Goal: Task Accomplishment & Management: Use online tool/utility

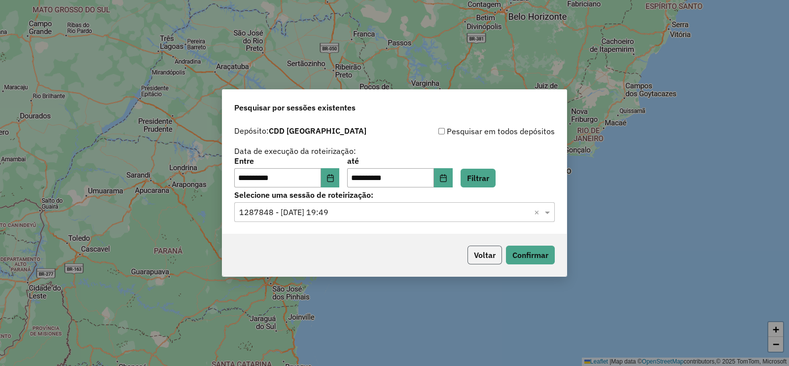
click at [486, 257] on button "Voltar" at bounding box center [484, 254] width 35 height 19
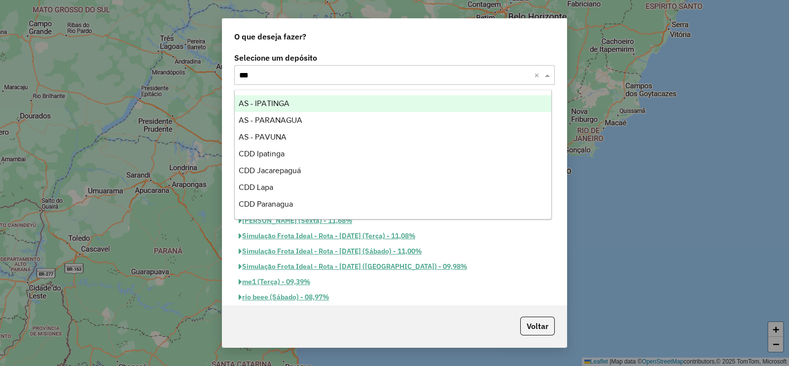
type input "****"
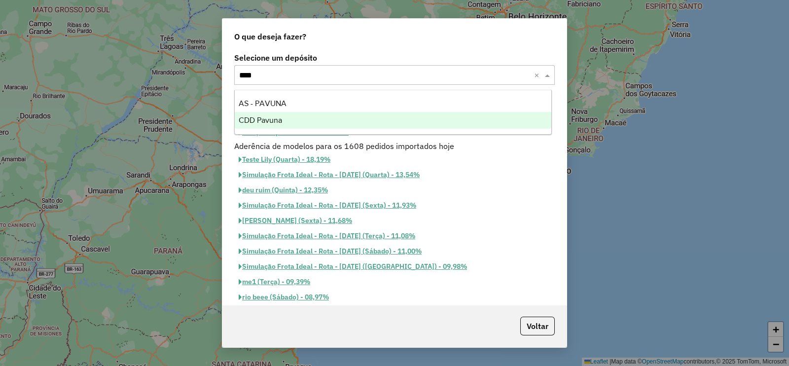
click at [275, 122] on span "CDD Pavuna" at bounding box center [260, 120] width 43 height 8
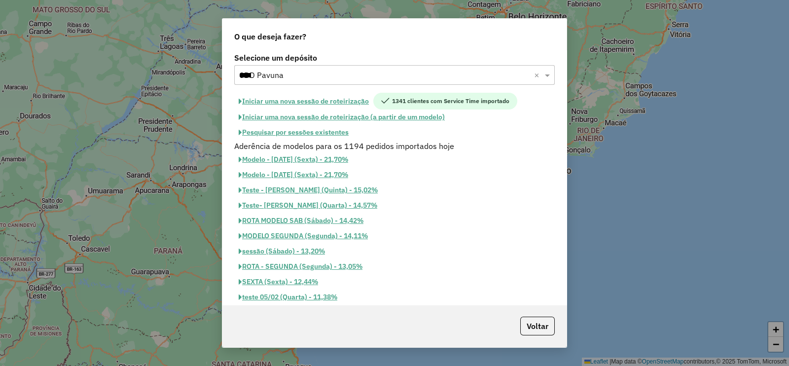
click at [323, 133] on button "Pesquisar por sessões existentes" at bounding box center [293, 132] width 119 height 15
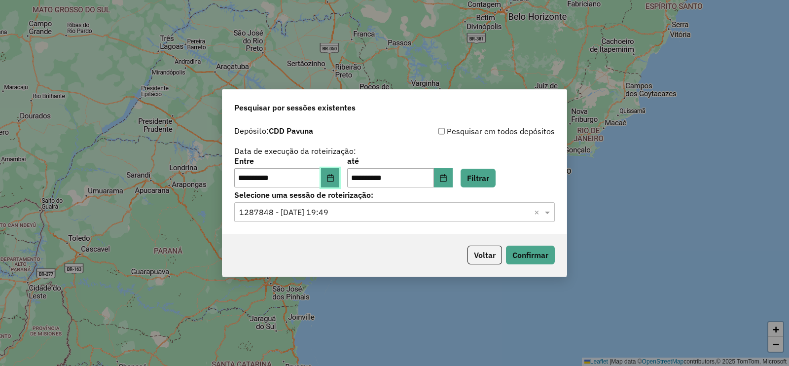
click at [334, 174] on icon "Choose Date" at bounding box center [330, 178] width 8 height 8
click at [485, 177] on button "Filtrar" at bounding box center [477, 178] width 35 height 19
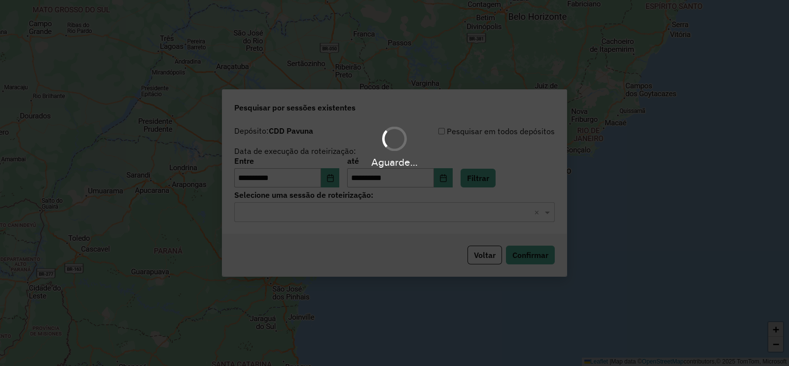
click at [333, 216] on input "text" at bounding box center [384, 213] width 291 height 12
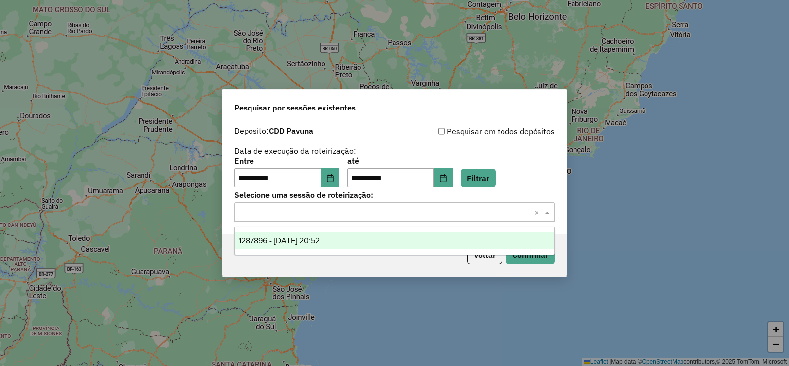
click at [327, 235] on div "1287896 - 03/10/2025 20:52" at bounding box center [394, 240] width 319 height 17
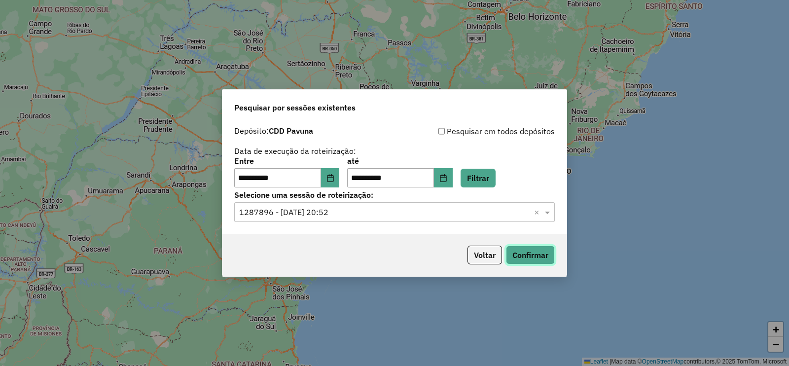
click at [528, 260] on button "Confirmar" at bounding box center [530, 254] width 49 height 19
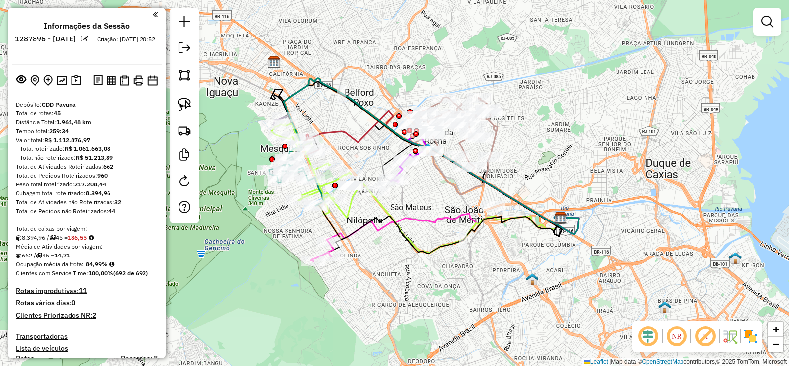
click at [705, 330] on em at bounding box center [705, 336] width 24 height 24
click at [645, 335] on em at bounding box center [648, 336] width 24 height 24
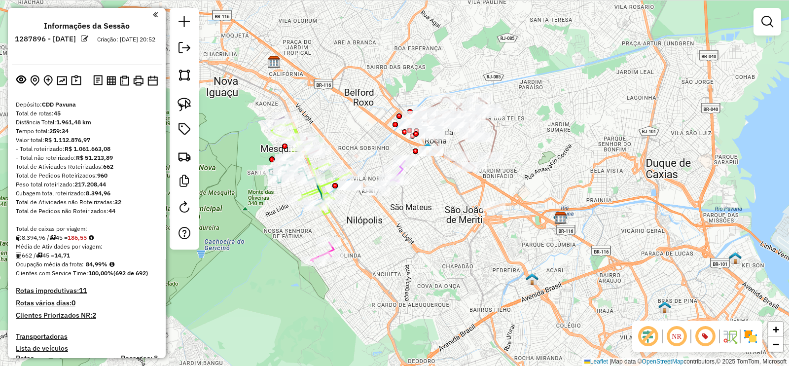
click at [725, 339] on img at bounding box center [730, 336] width 16 height 16
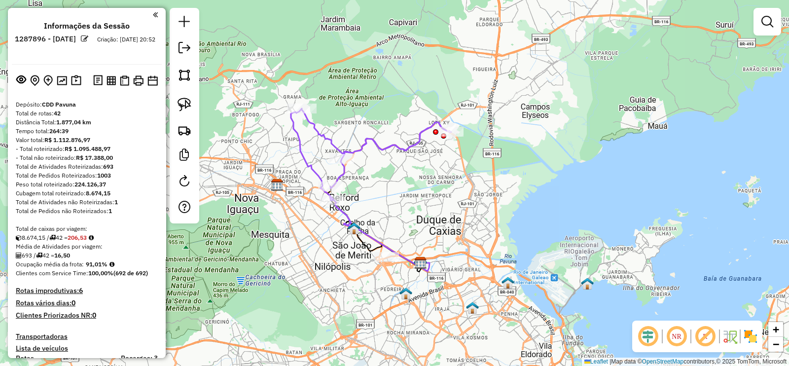
click at [373, 144] on icon at bounding box center [371, 154] width 160 height 92
select select "**********"
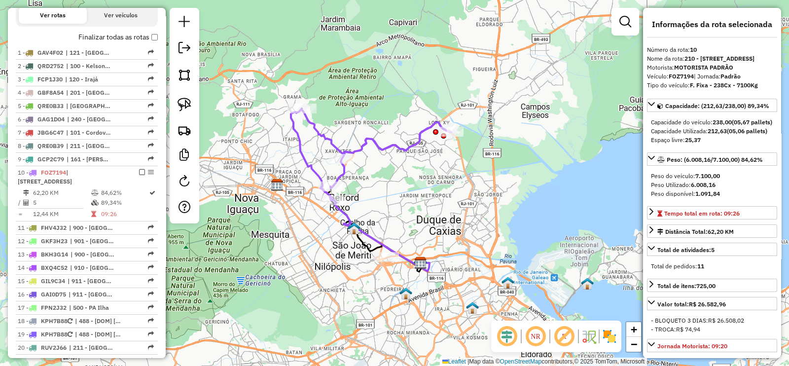
scroll to position [525, 0]
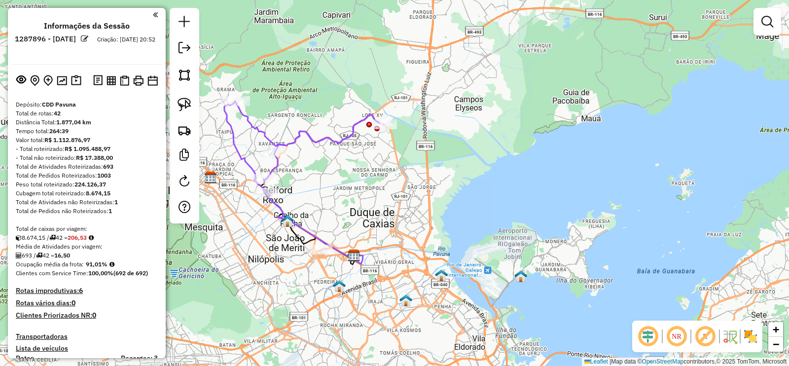
click at [326, 143] on icon at bounding box center [304, 147] width 160 height 92
select select "**********"
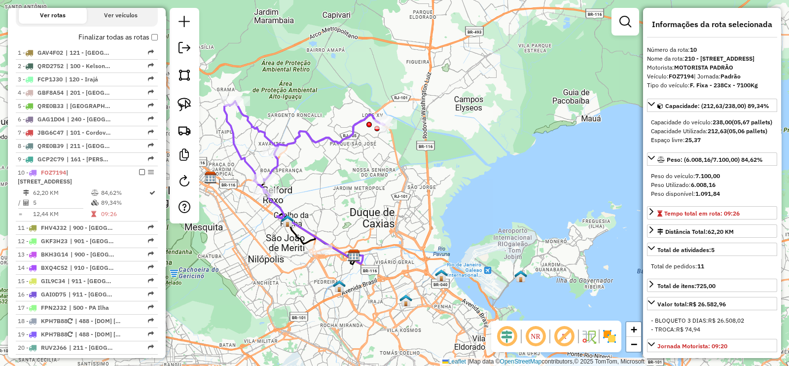
scroll to position [525, 0]
